Goal: Unclear: Browse casually

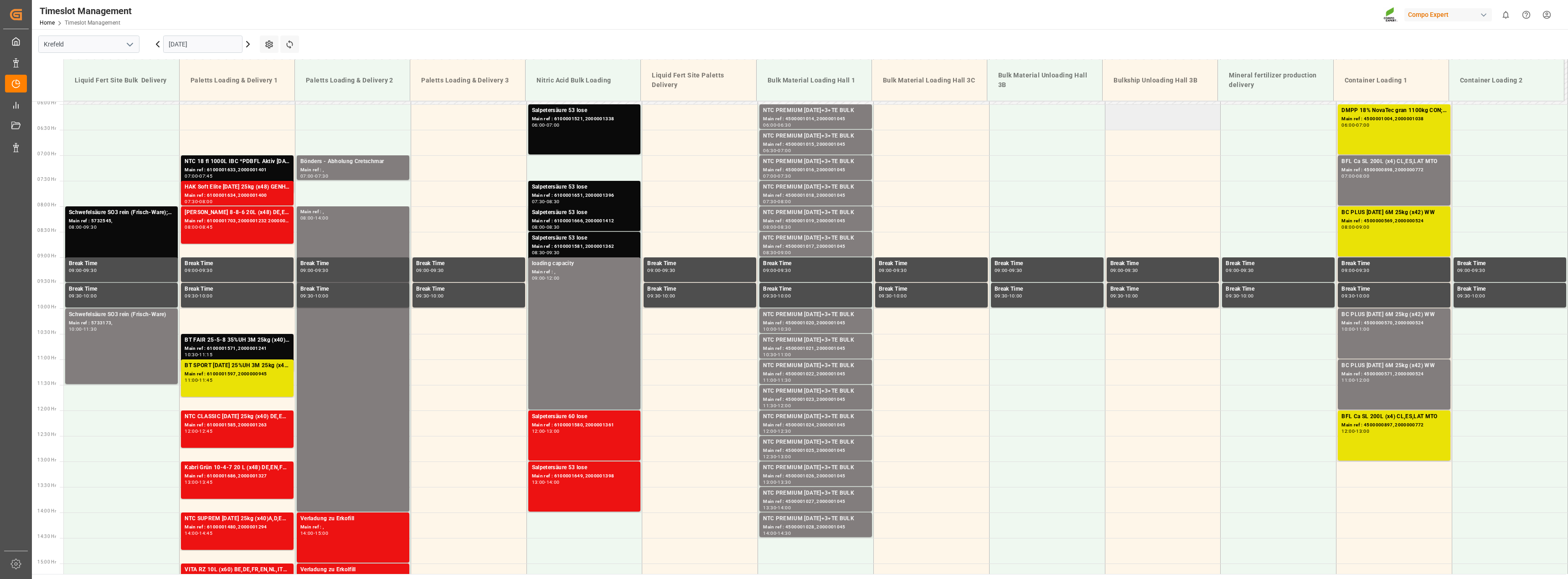
scroll to position [332, 0]
